Goal: Information Seeking & Learning: Learn about a topic

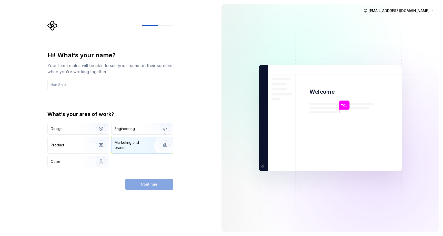
click at [124, 143] on div "Marketing and brand" at bounding box center [132, 145] width 35 height 10
click at [140, 184] on div "Continue" at bounding box center [149, 184] width 48 height 11
click at [128, 87] on input "text" at bounding box center [110, 84] width 126 height 11
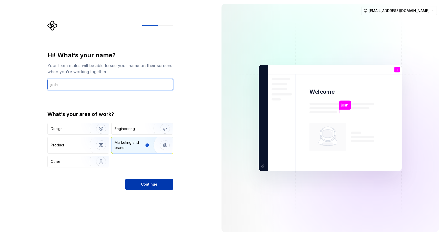
type input "joshi"
click at [153, 183] on span "Continue" at bounding box center [149, 184] width 16 height 5
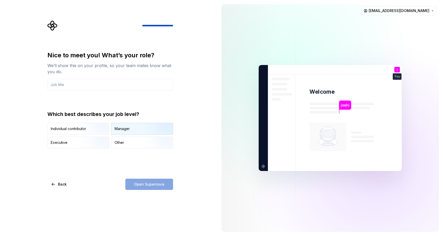
click at [126, 126] on div "Manager" at bounding box center [122, 128] width 15 height 5
click at [128, 81] on input "text" at bounding box center [110, 84] width 126 height 11
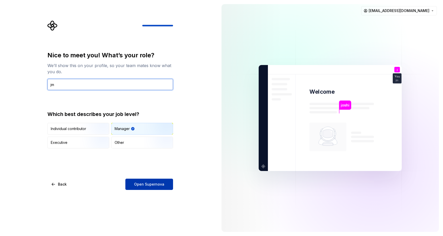
type input "jm"
click at [156, 187] on button "Open Supernova" at bounding box center [149, 184] width 48 height 11
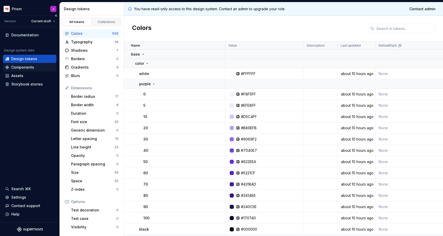
click at [31, 67] on div "Components" at bounding box center [22, 67] width 23 height 5
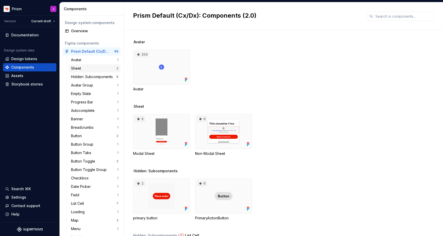
click at [82, 71] on div "Sheet 2" at bounding box center [95, 68] width 52 height 8
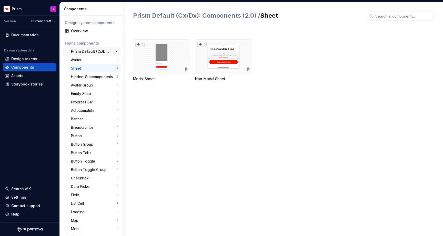
click at [91, 55] on div "Prism Default (Cx/Dx): Components (2.0) 69" at bounding box center [92, 51] width 58 height 8
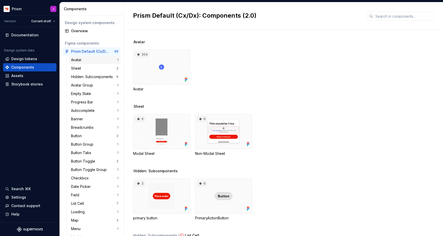
click at [91, 63] on div "Avatar 1" at bounding box center [95, 60] width 52 height 8
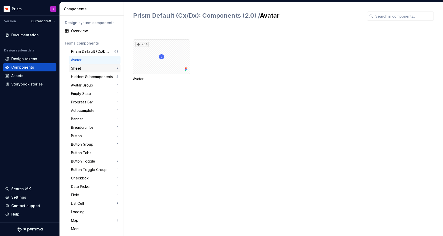
click at [94, 70] on div "Sheet" at bounding box center [93, 68] width 45 height 5
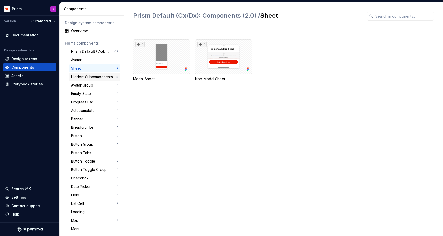
click at [96, 78] on div "Hidden: Subcomponents" at bounding box center [93, 76] width 44 height 5
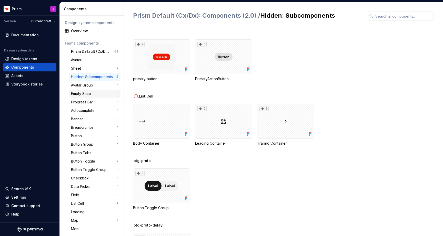
click at [99, 90] on div "Empty State 1" at bounding box center [95, 94] width 52 height 8
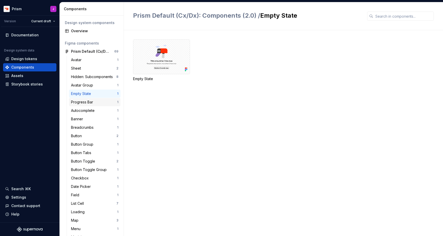
click at [100, 100] on div "Progress Bar" at bounding box center [94, 102] width 46 height 5
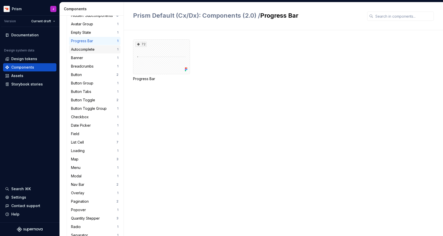
scroll to position [59, 0]
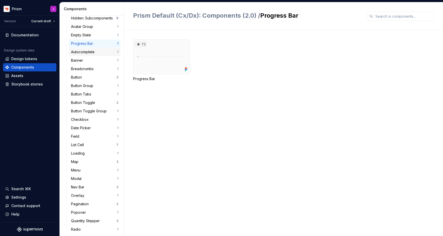
click at [97, 51] on div "Autocomplete" at bounding box center [94, 51] width 46 height 5
click at [94, 68] on div "Breadcrumbs" at bounding box center [83, 68] width 25 height 5
click at [95, 75] on div "Button" at bounding box center [93, 77] width 45 height 5
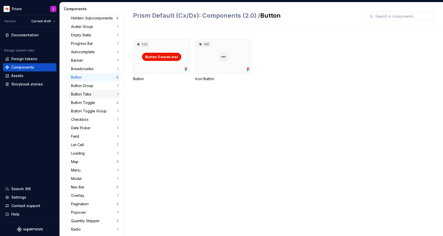
click at [96, 91] on div "Button Tabs 1" at bounding box center [95, 94] width 52 height 8
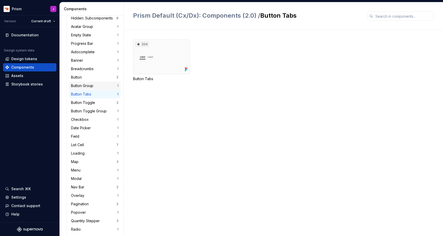
click at [97, 85] on div "Button Group" at bounding box center [94, 85] width 46 height 5
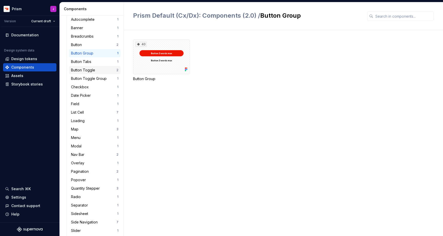
scroll to position [96, 0]
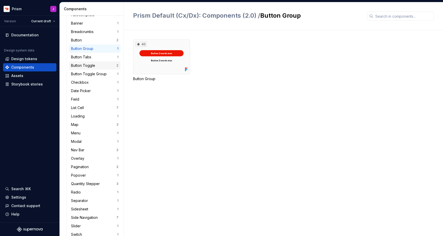
click at [95, 107] on div "List Cell" at bounding box center [93, 107] width 45 height 5
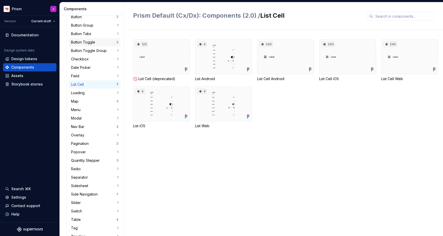
scroll to position [121, 0]
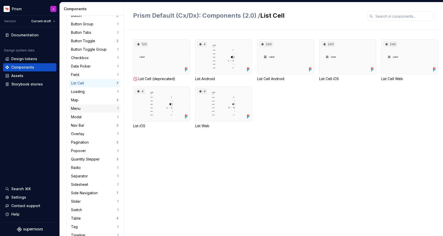
click at [95, 112] on div "Menu 1" at bounding box center [95, 109] width 52 height 8
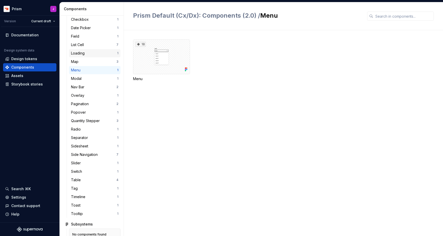
scroll to position [160, 0]
click at [91, 61] on div "Map" at bounding box center [93, 61] width 45 height 5
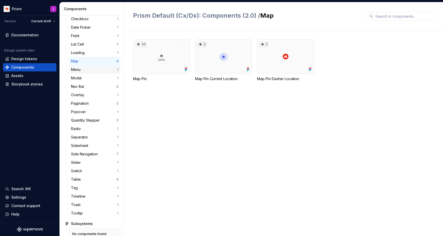
click at [92, 67] on div "Menu" at bounding box center [94, 69] width 46 height 5
